Goal: Information Seeking & Learning: Learn about a topic

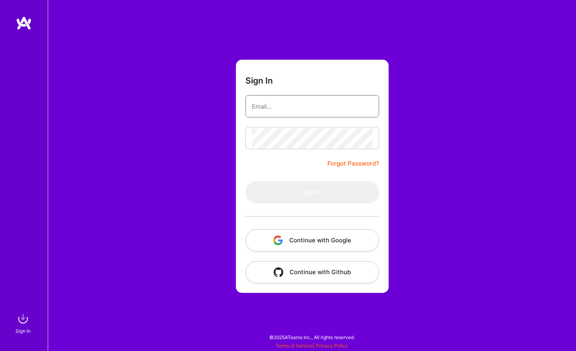
click at [319, 111] on input "email" at bounding box center [312, 106] width 121 height 20
type input "[EMAIL_ADDRESS][DOMAIN_NAME]"
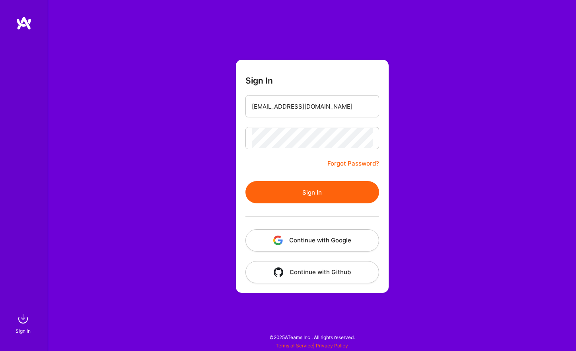
click at [284, 187] on button "Sign In" at bounding box center [312, 192] width 134 height 22
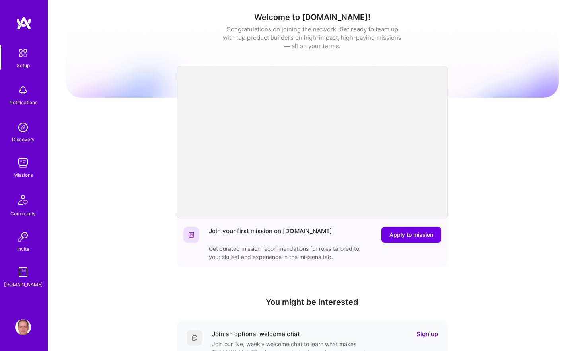
click at [25, 129] on img at bounding box center [23, 127] width 16 height 16
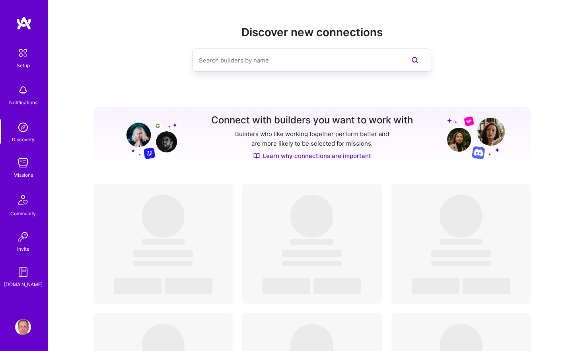
click at [23, 165] on img at bounding box center [23, 163] width 16 height 16
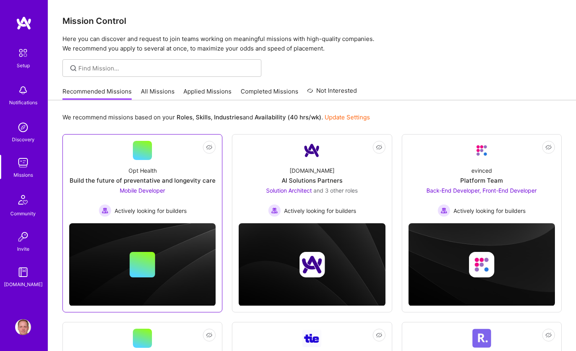
click at [181, 157] on link "Not Interested Opt Health Build the future of preventative and longevity care M…" at bounding box center [142, 179] width 146 height 76
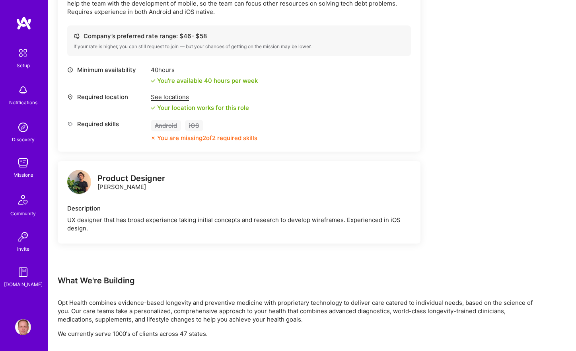
scroll to position [280, 0]
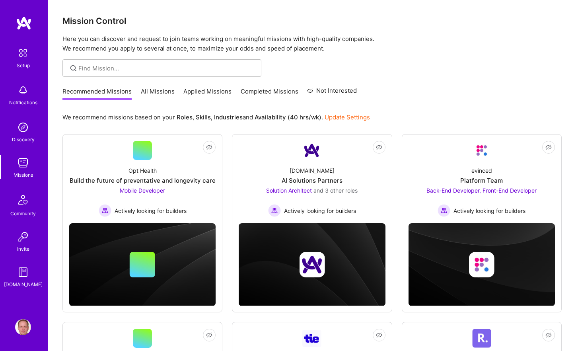
click at [393, 218] on div "Not Interested Opt Health Build the future of preventative and longevity care M…" at bounding box center [311, 335] width 499 height 403
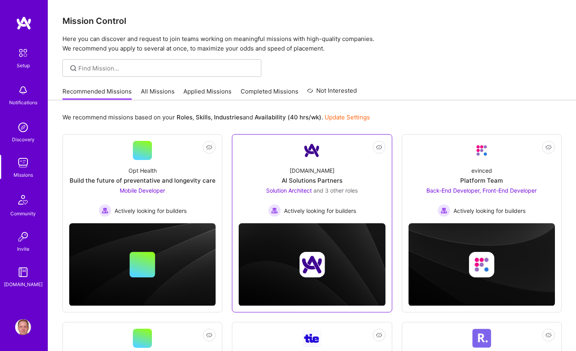
click at [362, 190] on div "[DOMAIN_NAME] AI Solutions Partners Solution Architect and 3 other roles Active…" at bounding box center [312, 188] width 146 height 57
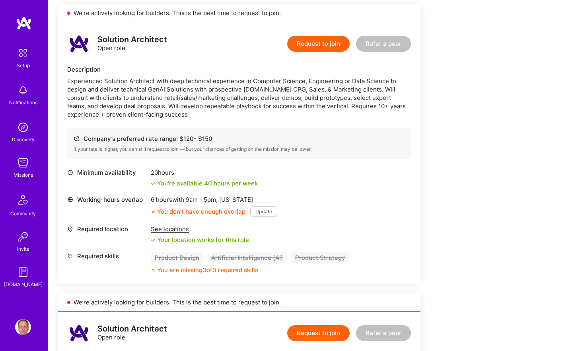
scroll to position [210, 0]
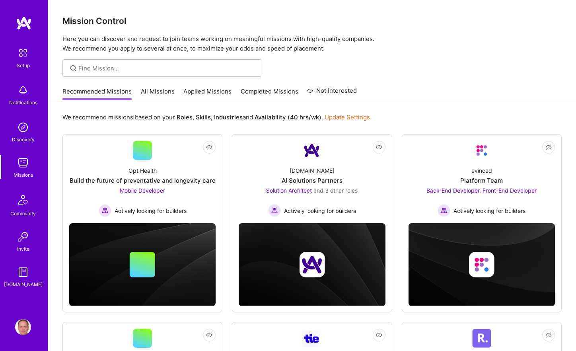
click at [461, 123] on div "We recommend missions based on your Roles , Skills , Industries and Availabilit…" at bounding box center [311, 117] width 499 height 15
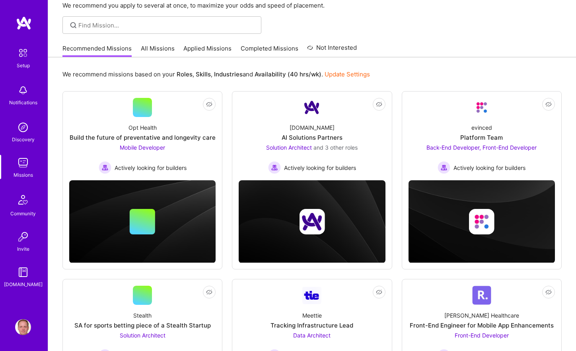
scroll to position [69, 0]
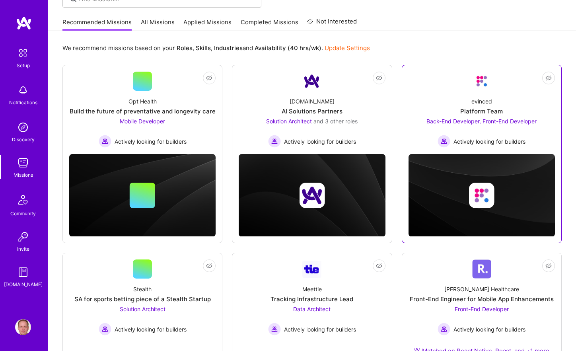
click at [467, 92] on div "evinced Platform Team Back-End Developer, Front-End Developer Actively looking …" at bounding box center [481, 119] width 146 height 57
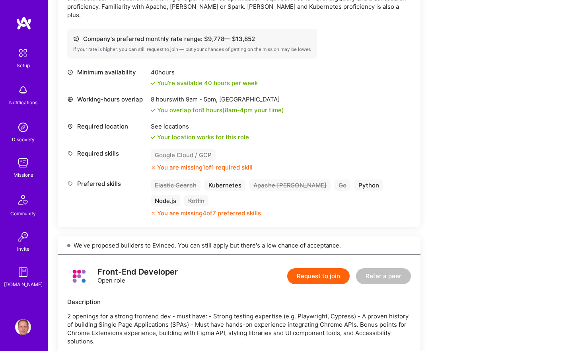
scroll to position [510, 0]
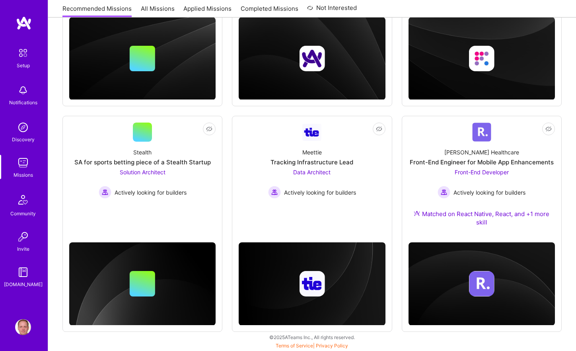
scroll to position [69, 0]
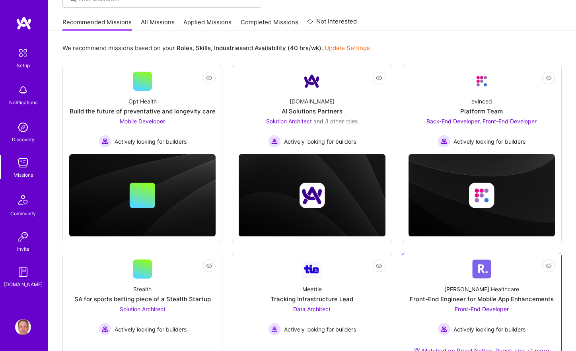
click at [460, 298] on div "Front-End Engineer for Mobile App Enhancements" at bounding box center [482, 299] width 144 height 8
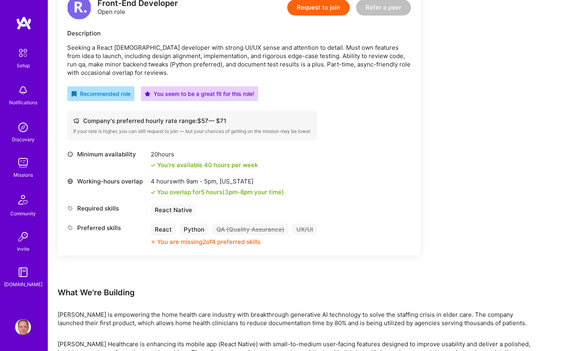
scroll to position [248, 0]
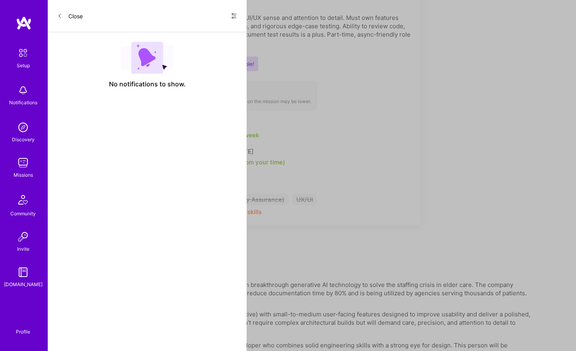
scroll to position [69, 0]
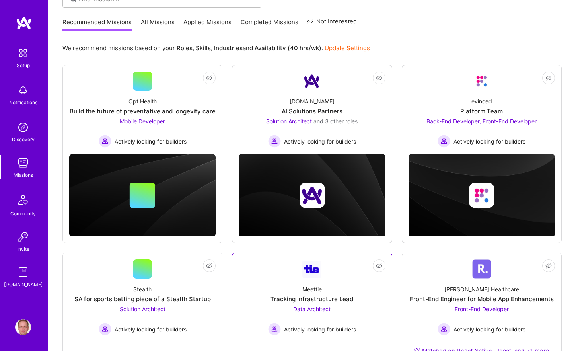
click at [294, 306] on span "Data Architect" at bounding box center [311, 308] width 37 height 7
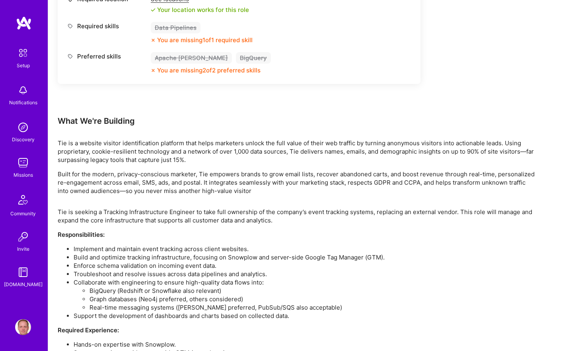
scroll to position [448, 0]
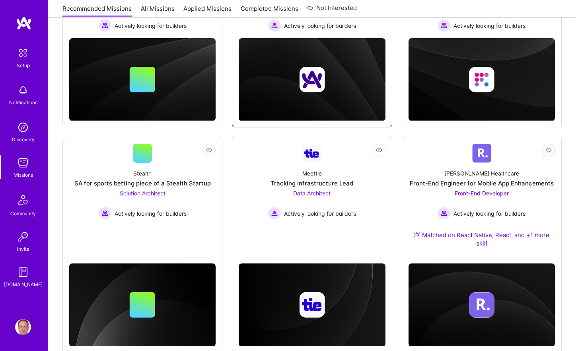
scroll to position [206, 0]
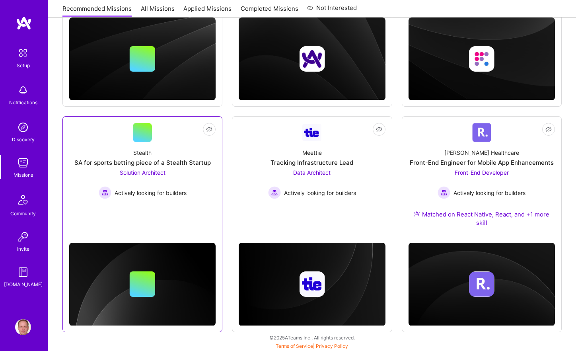
click at [183, 178] on div "Solution Architect Actively looking for builders" at bounding box center [143, 183] width 88 height 31
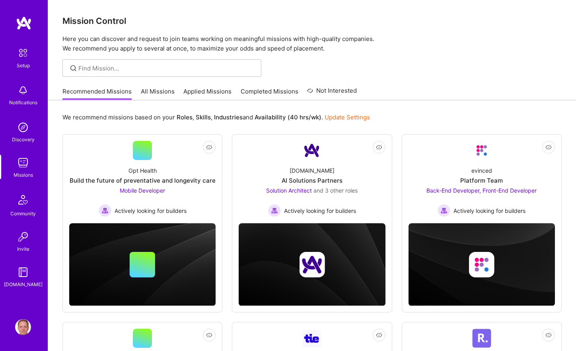
click at [149, 94] on link "All Missions" at bounding box center [158, 93] width 34 height 13
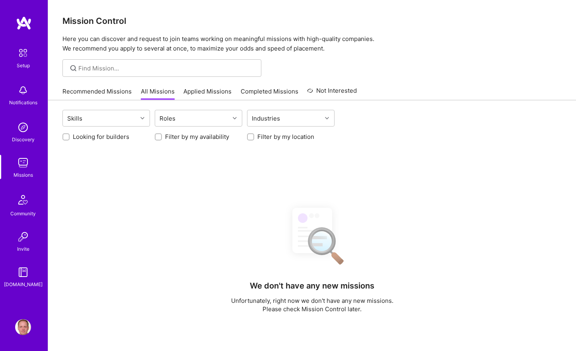
click at [104, 136] on label "Looking for builders" at bounding box center [101, 136] width 56 height 8
click at [70, 136] on input "Looking for builders" at bounding box center [67, 137] width 6 height 6
checkbox input "true"
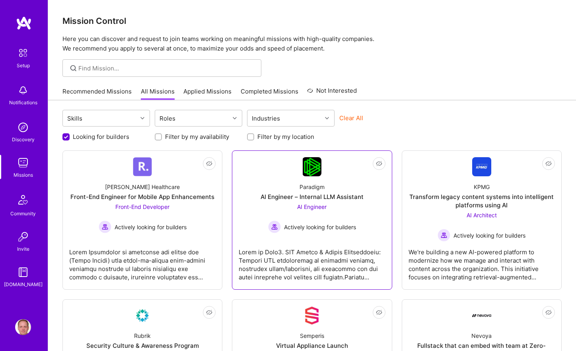
click at [288, 200] on div "AI Engineer – Internal LLM Assistant" at bounding box center [312, 197] width 103 height 8
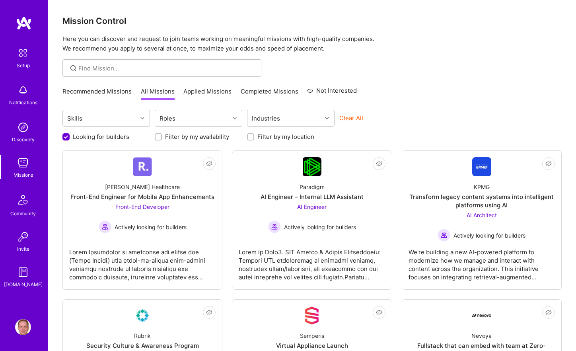
click at [111, 133] on label "Looking for builders" at bounding box center [101, 136] width 56 height 8
click at [70, 134] on input "Looking for builders" at bounding box center [66, 137] width 7 height 7
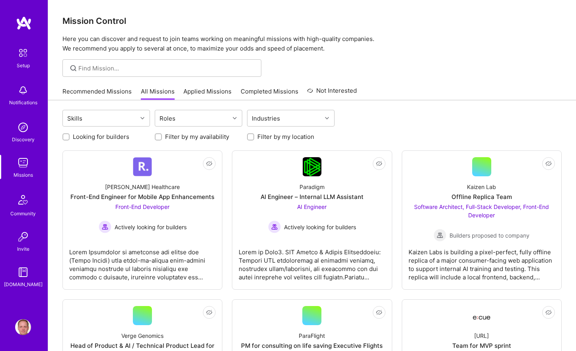
click at [110, 134] on label "Looking for builders" at bounding box center [101, 136] width 56 height 8
click at [70, 134] on input "Looking for builders" at bounding box center [67, 137] width 6 height 6
checkbox input "true"
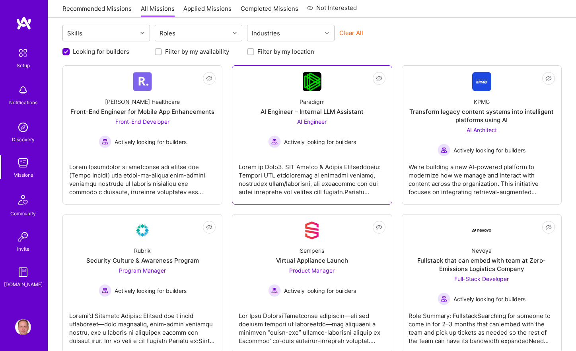
scroll to position [150, 0]
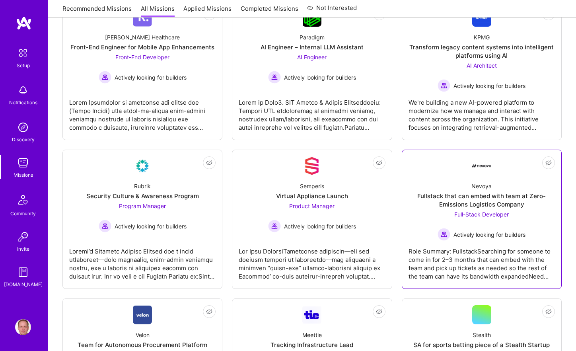
click at [494, 199] on div "Fullstack that can embed with team at Zero-Emissions Logistics Company" at bounding box center [481, 200] width 146 height 17
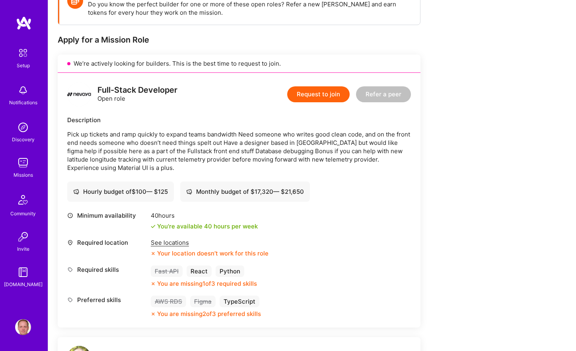
scroll to position [141, 0]
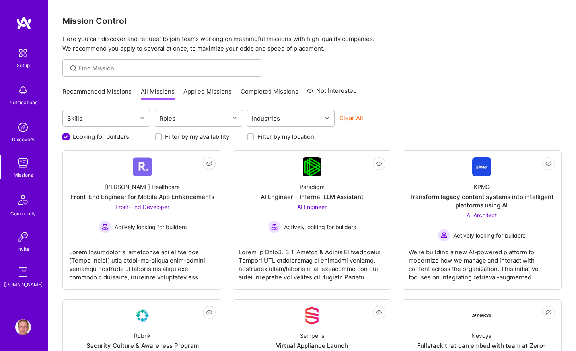
click at [99, 134] on label "Looking for builders" at bounding box center [101, 136] width 56 height 8
click at [70, 134] on input "Looking for builders" at bounding box center [66, 137] width 7 height 7
checkbox input "false"
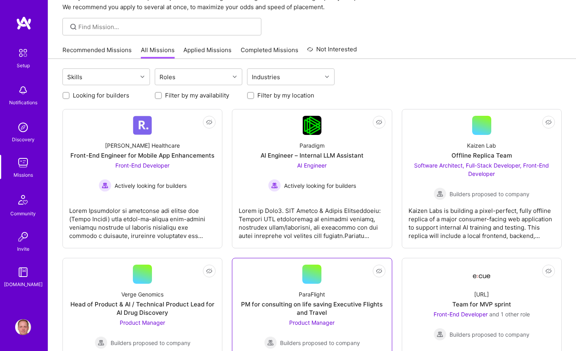
scroll to position [31, 0]
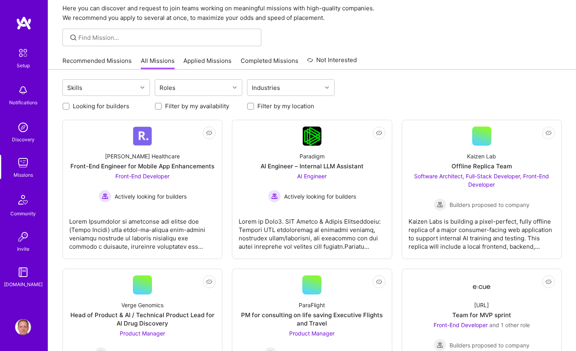
click at [109, 56] on div "Recommended Missions All Missions Applied Missions Completed Missions Not Inter…" at bounding box center [209, 60] width 294 height 17
click at [105, 58] on link "Recommended Missions" at bounding box center [96, 62] width 69 height 13
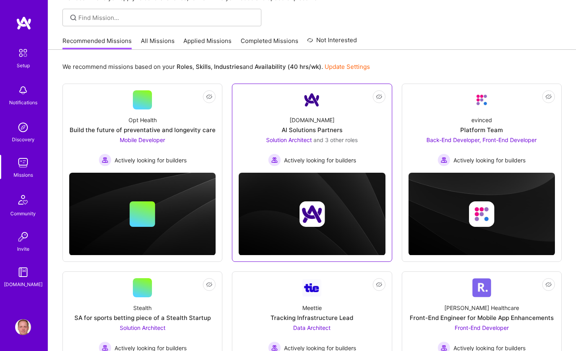
scroll to position [206, 0]
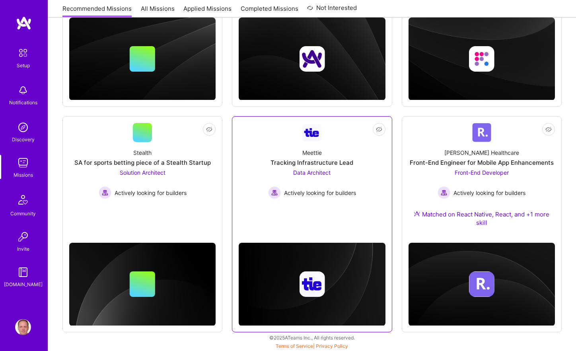
click at [330, 148] on div "Meettie Tracking Infrastructure Lead Data Architect Actively looking for builde…" at bounding box center [312, 170] width 146 height 57
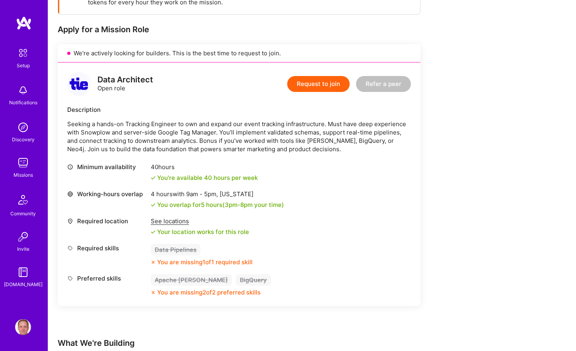
scroll to position [184, 0]
